Goal: Transaction & Acquisition: Obtain resource

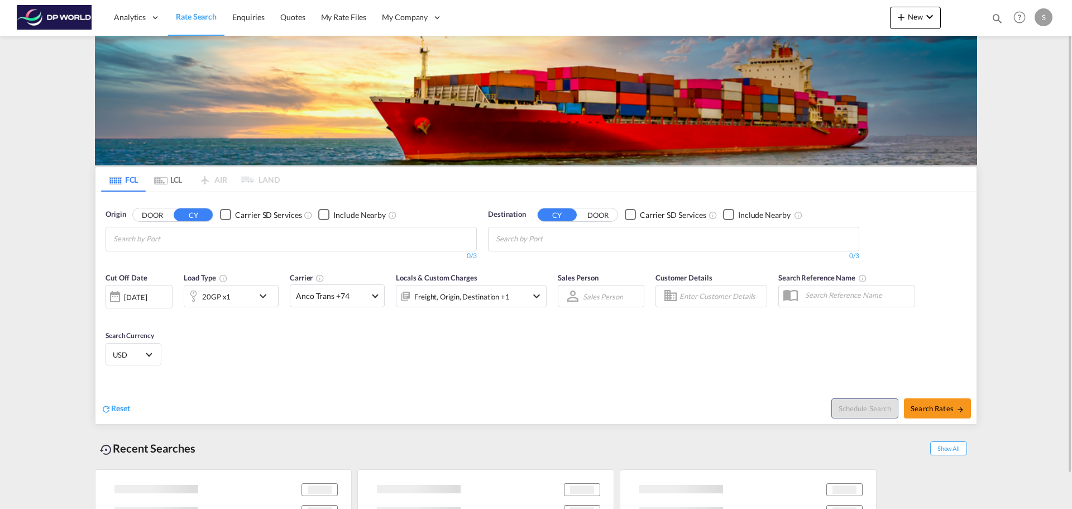
click at [250, 246] on md-chips at bounding box center [291, 238] width 370 height 23
click at [245, 237] on md-chips at bounding box center [291, 238] width 370 height 23
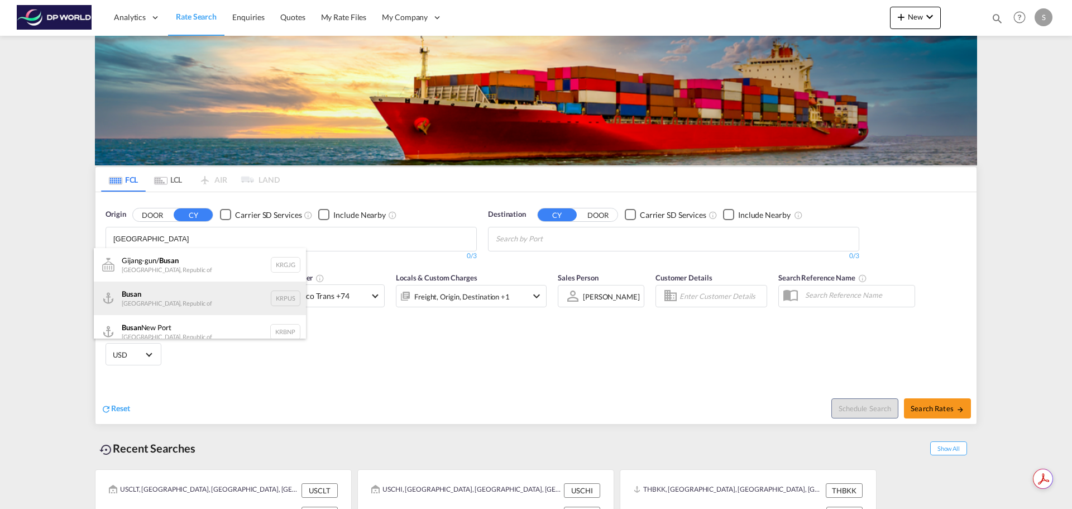
type input "[GEOGRAPHIC_DATA]"
click at [178, 294] on div "Busan Korea, Republic of KRPUS" at bounding box center [200, 297] width 212 height 33
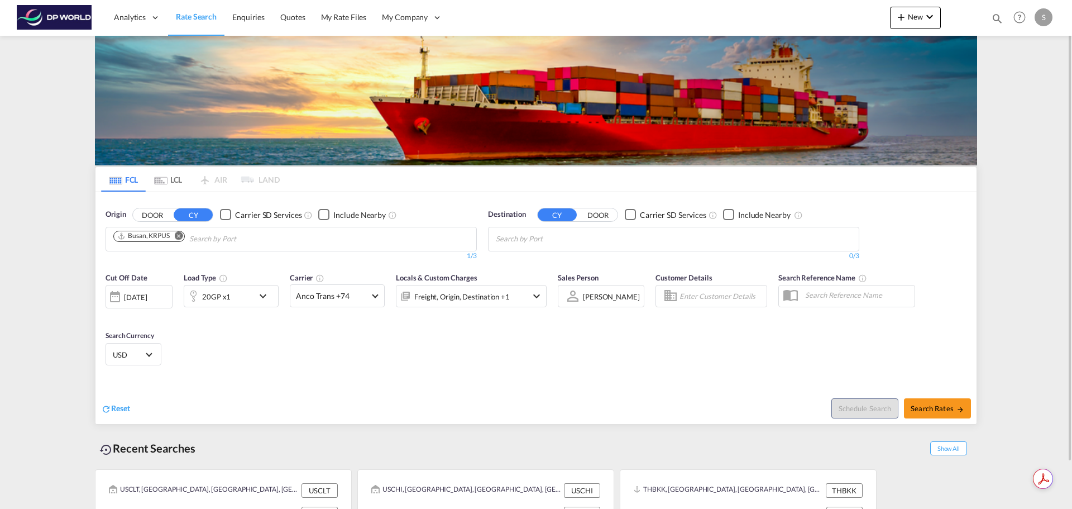
click at [684, 236] on md-chips at bounding box center [673, 238] width 370 height 23
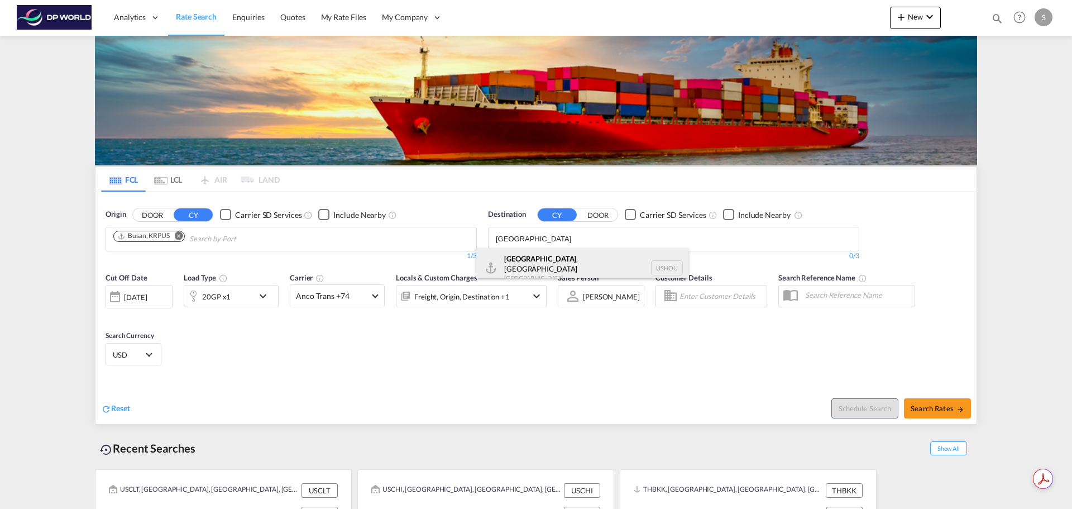
type input "[GEOGRAPHIC_DATA]"
click at [573, 262] on div "[GEOGRAPHIC_DATA] , [GEOGRAPHIC_DATA] [GEOGRAPHIC_DATA] USHOU" at bounding box center [582, 268] width 212 height 40
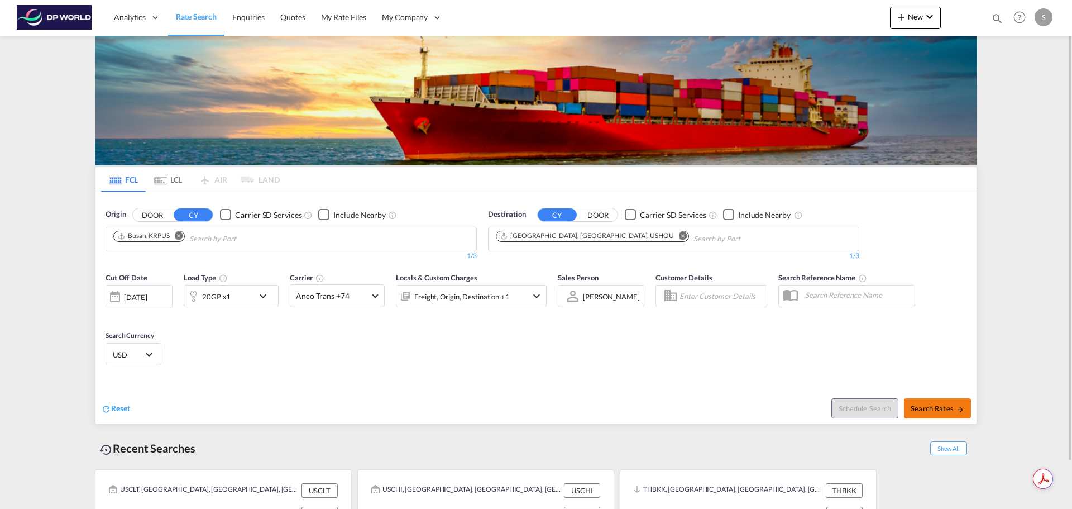
click at [930, 404] on span "Search Rates" at bounding box center [937, 408] width 54 height 9
type input "KRPUS to USHOU / [DATE]"
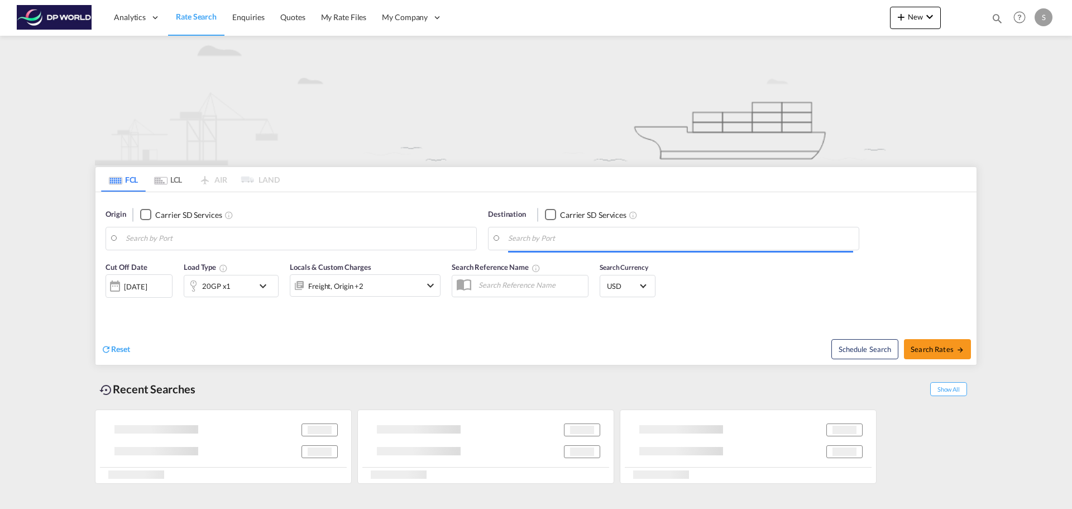
type input "Busan, KRPUS"
type input "[GEOGRAPHIC_DATA], [GEOGRAPHIC_DATA], USLAX"
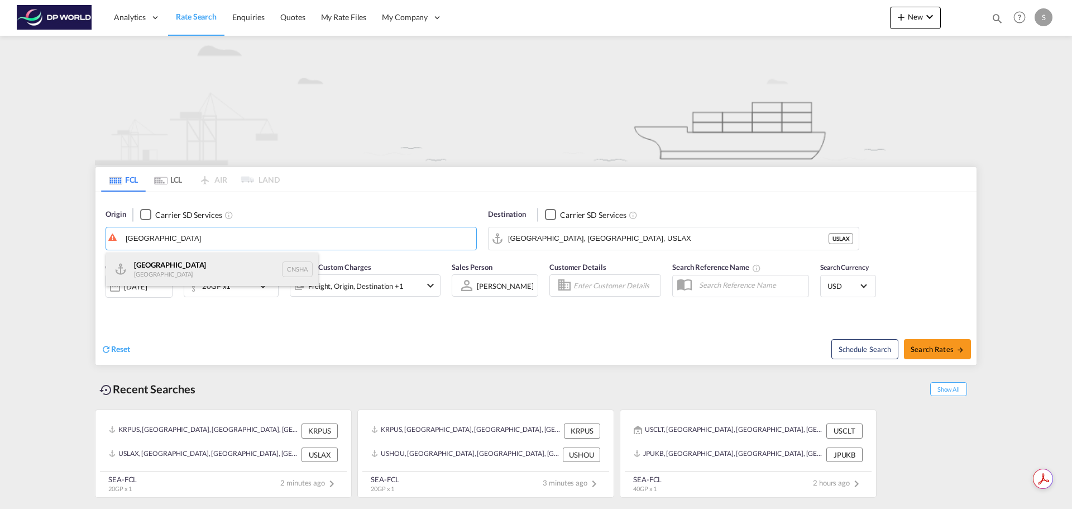
click at [241, 266] on div "Shanghai China CNSHA" at bounding box center [212, 268] width 212 height 33
type input "Shanghai, CNSHA"
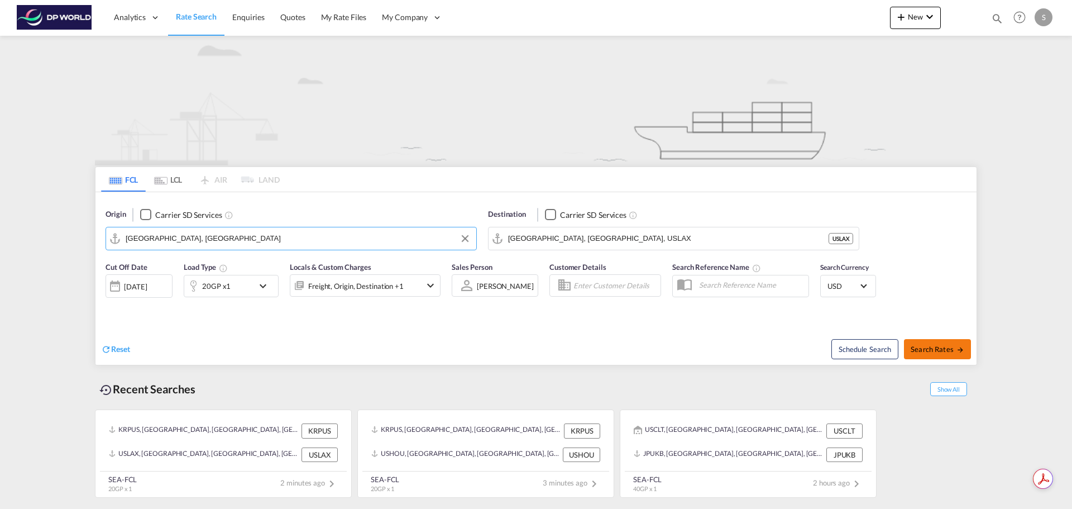
click at [939, 340] on button "Search Rates" at bounding box center [937, 349] width 67 height 20
type input "CNSHA to USLAX / 4 Sep 2025"
